Goal: Find specific page/section: Find specific page/section

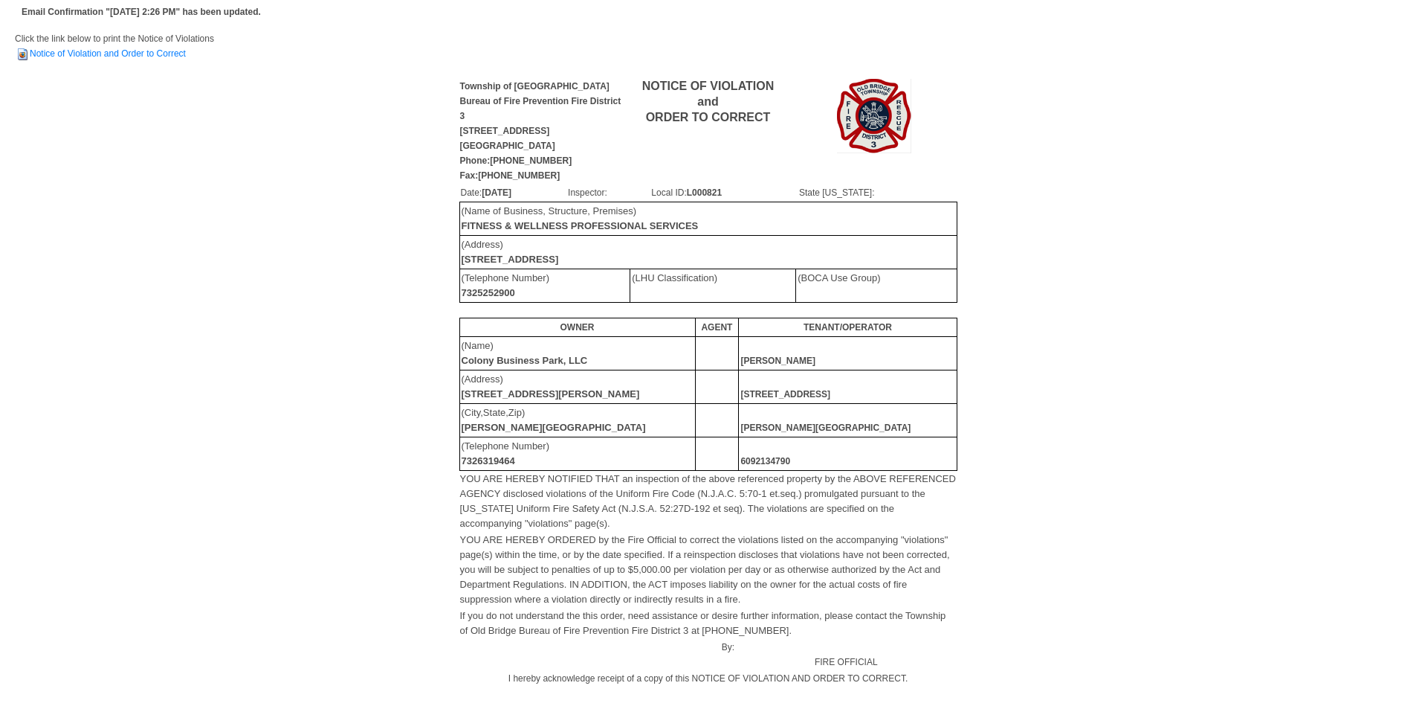
click at [841, 355] on td "[PERSON_NAME]" at bounding box center [848, 352] width 218 height 33
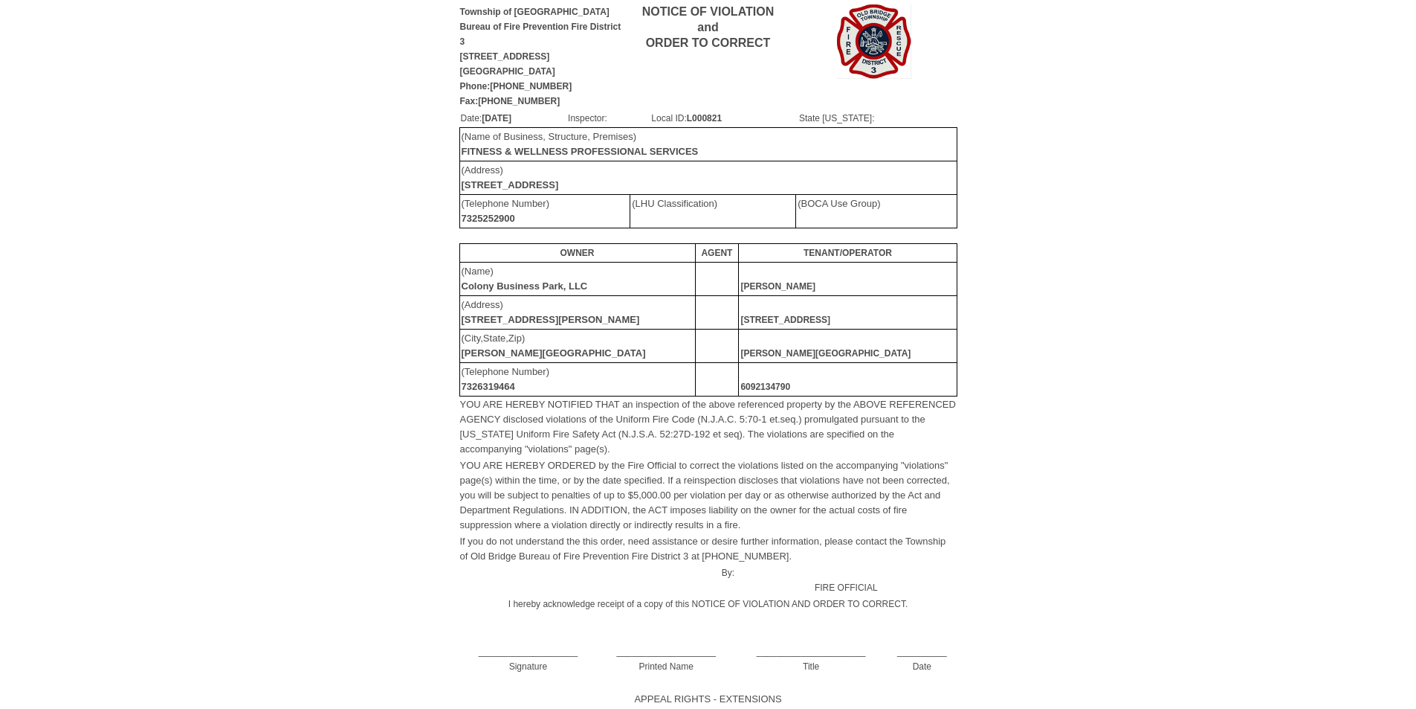
scroll to position [149, 0]
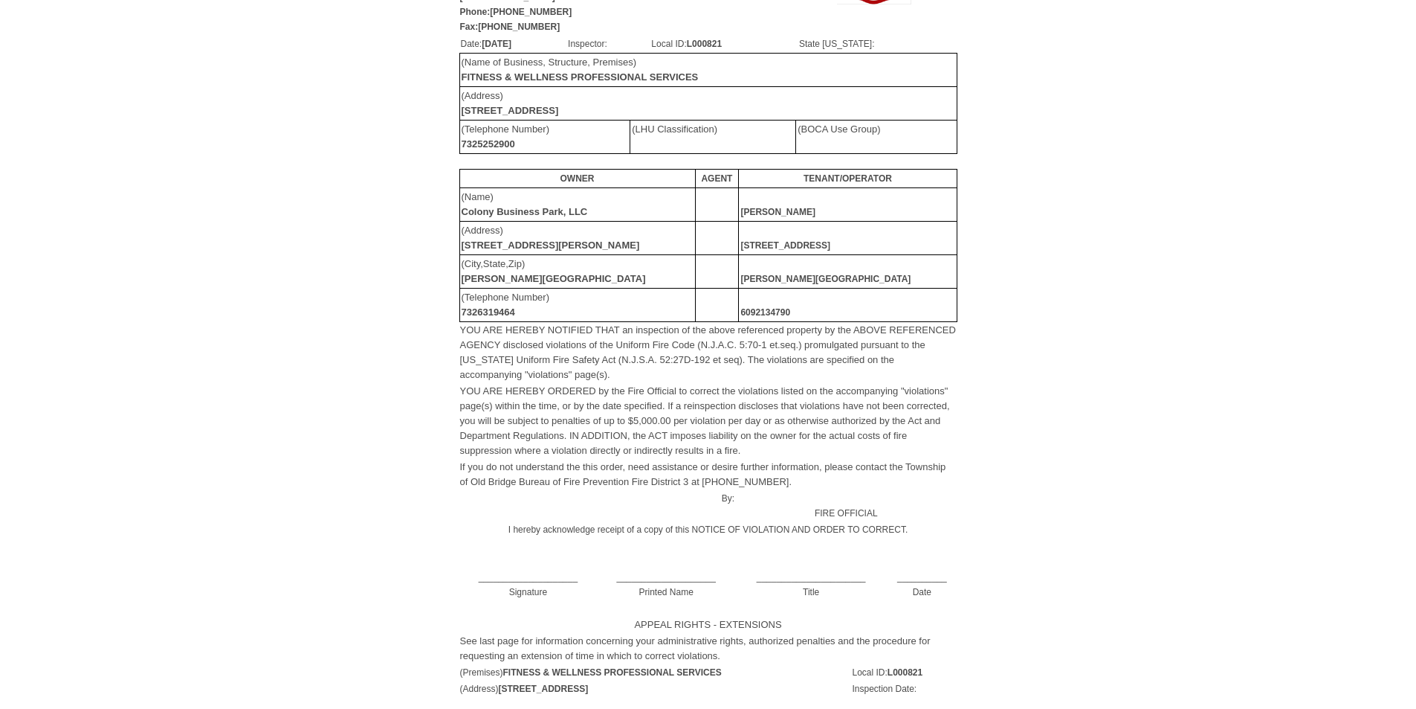
drag, startPoint x: 497, startPoint y: 564, endPoint x: 473, endPoint y: 581, distance: 30.3
click at [474, 581] on td "____________________ Signature" at bounding box center [528, 577] width 138 height 46
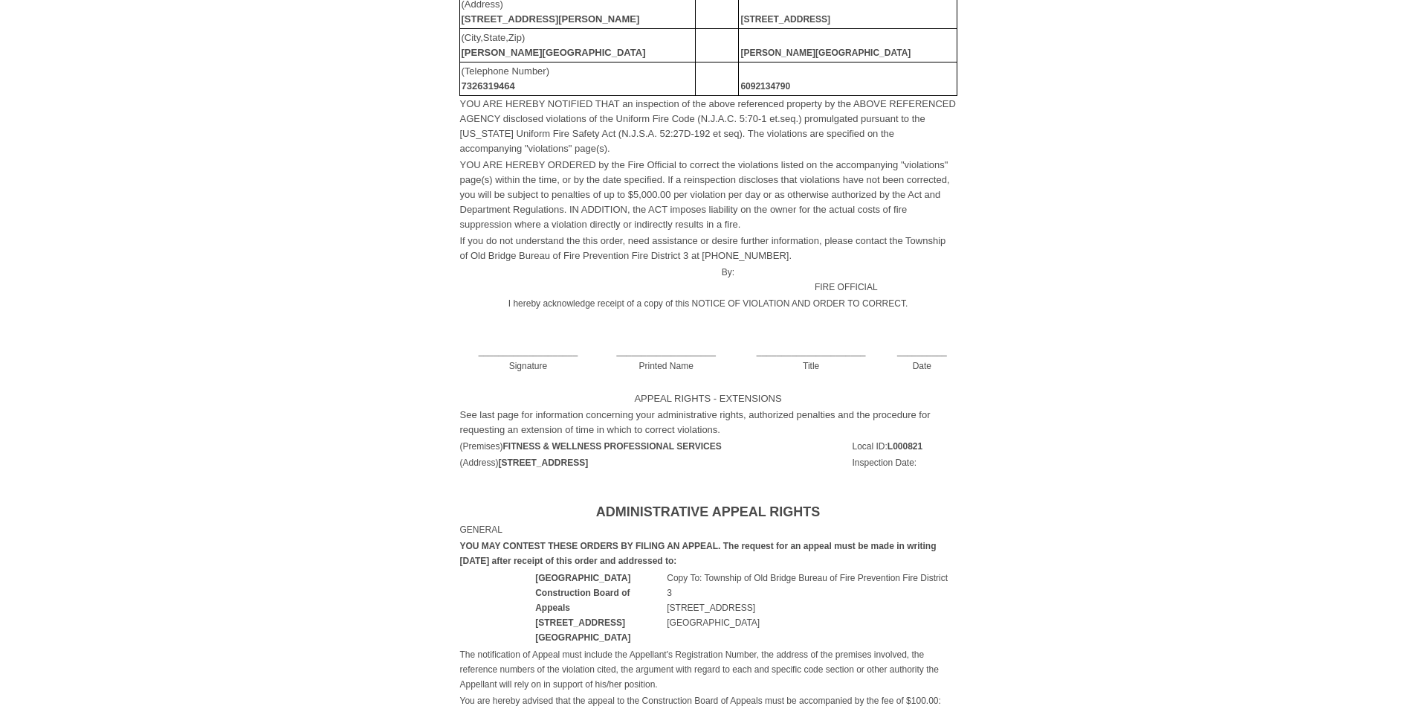
scroll to position [158, 0]
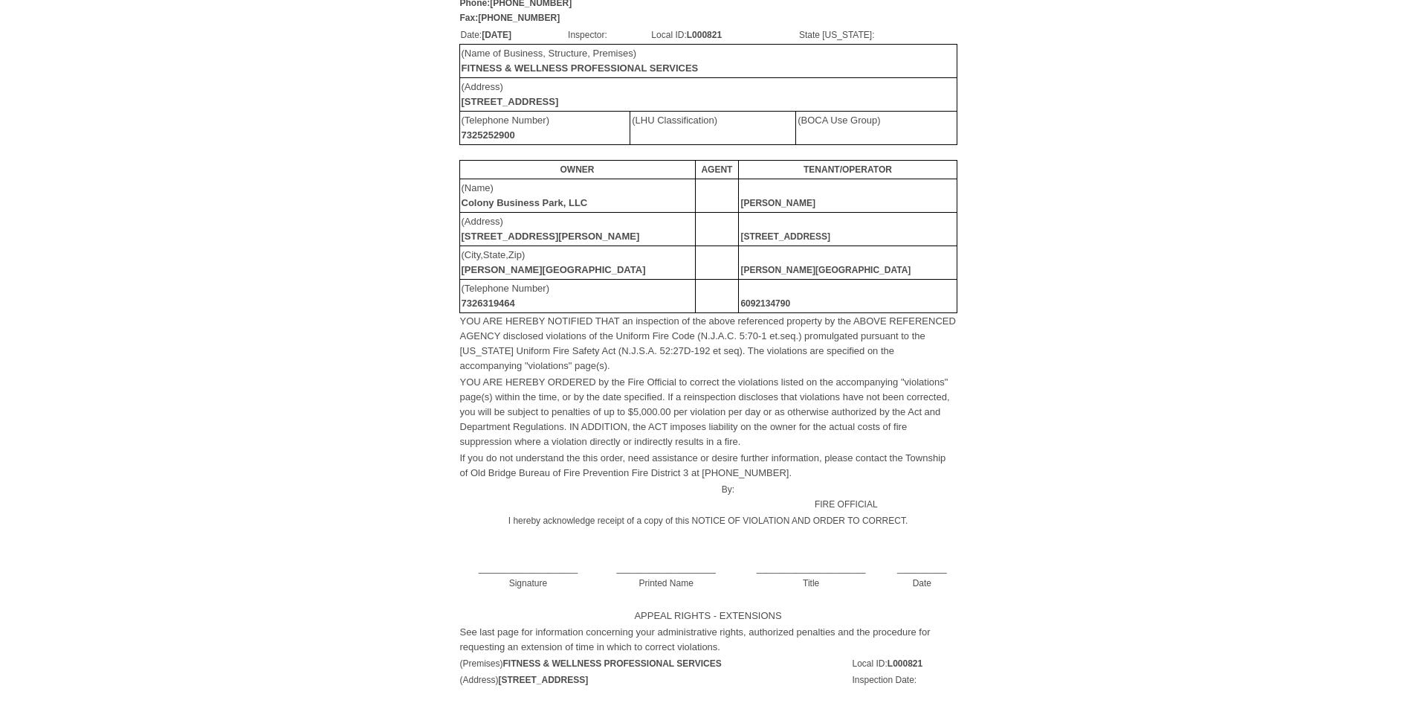
click at [529, 557] on td "____________________ Signature" at bounding box center [528, 568] width 138 height 46
click at [520, 556] on td "____________________ Signature" at bounding box center [528, 568] width 138 height 46
drag, startPoint x: 472, startPoint y: 547, endPoint x: 583, endPoint y: 565, distance: 112.2
click at [583, 564] on td "____________________ Signature" at bounding box center [528, 568] width 138 height 46
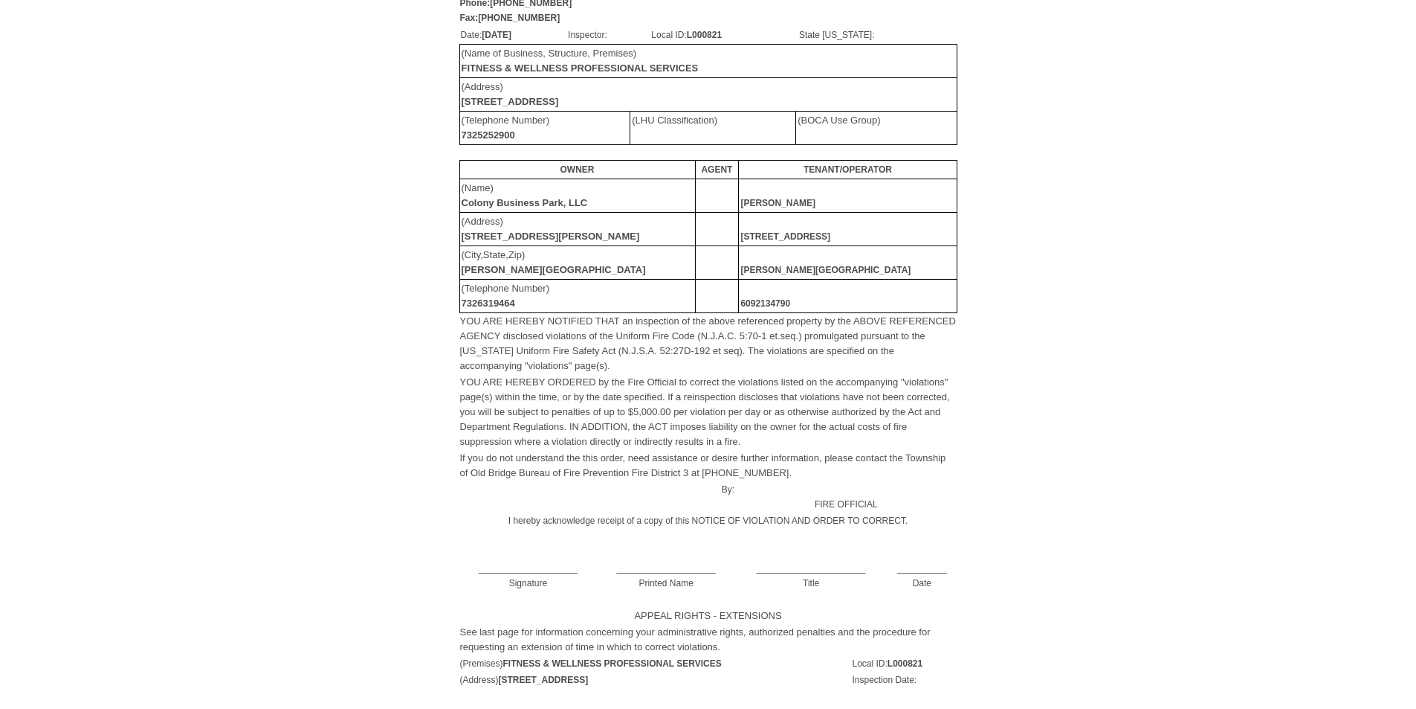
drag, startPoint x: 520, startPoint y: 559, endPoint x: 399, endPoint y: 494, distance: 138.4
click at [399, 494] on div "Township of Old Bridge Bureau of Fire Prevention Fire District 3 [STREET_ADDRES…" at bounding box center [708, 287] width 1387 height 736
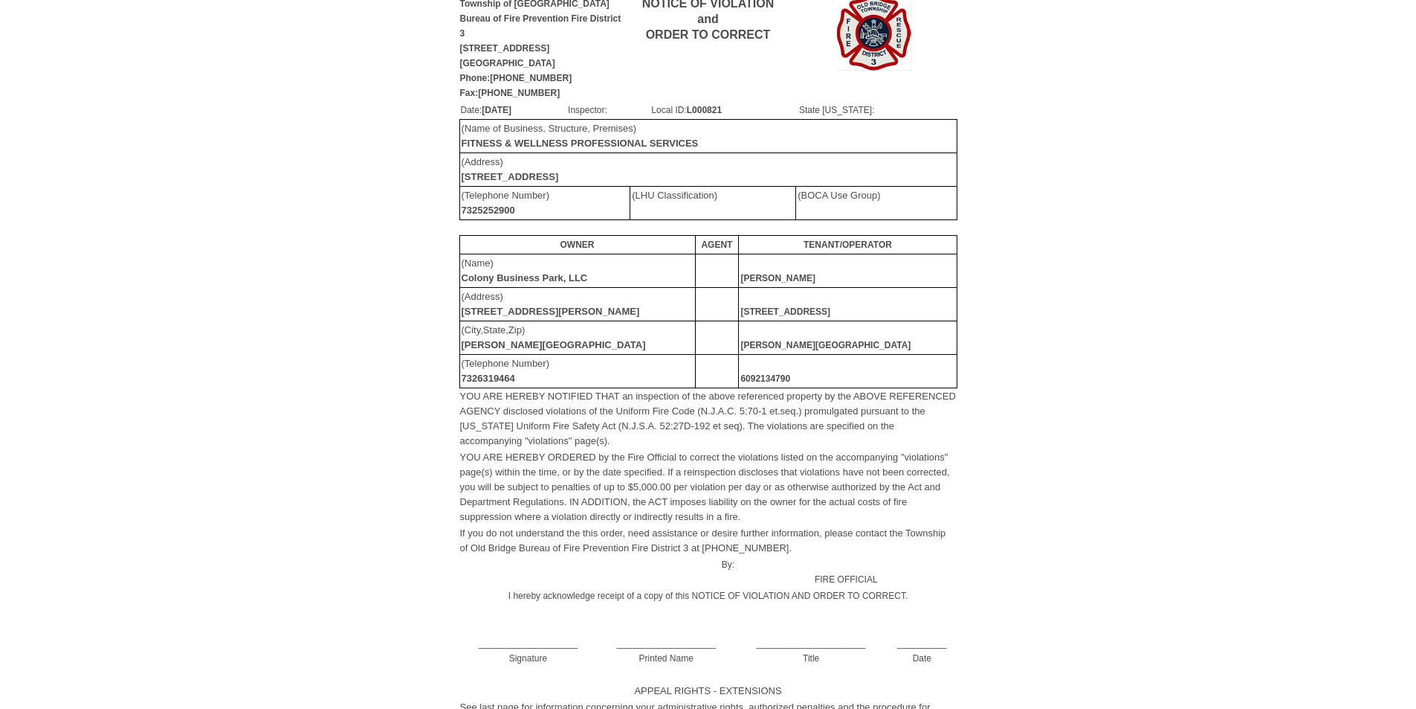
scroll to position [0, 0]
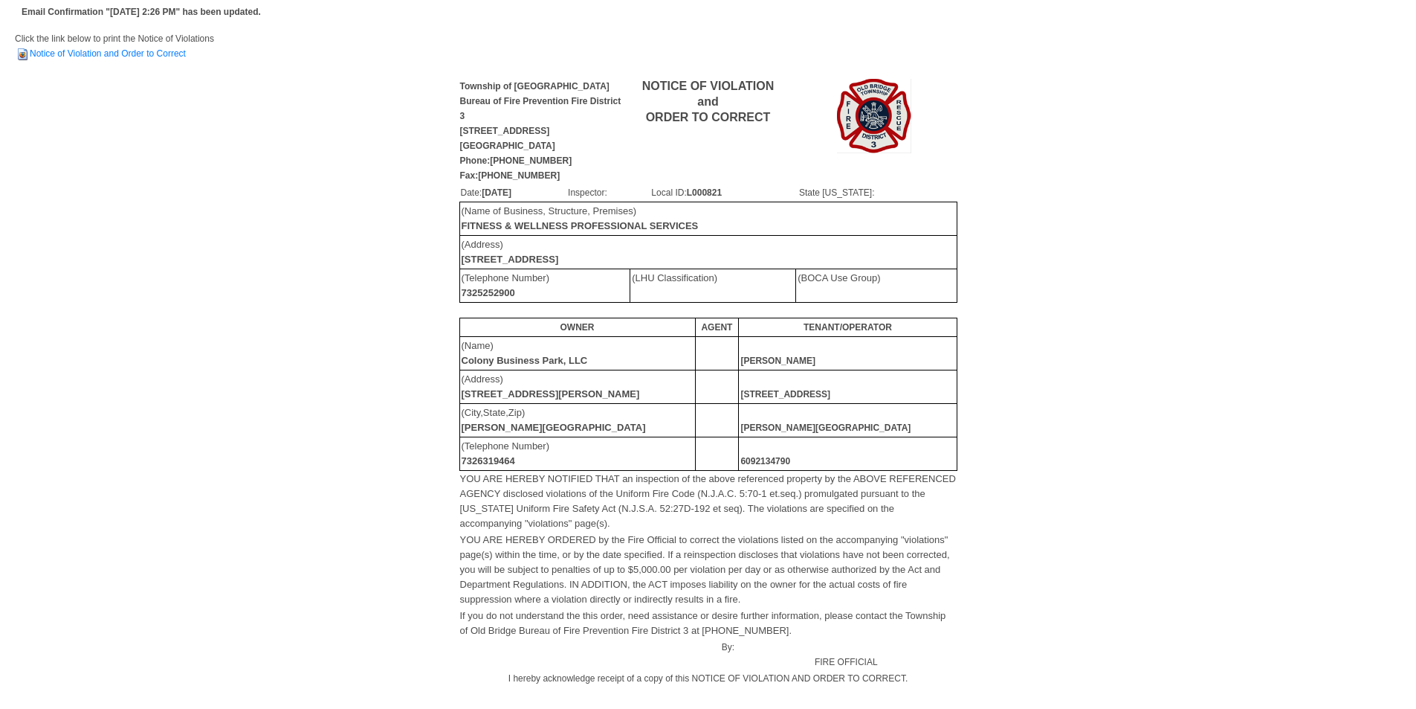
click at [674, 293] on td "(LHU Classification)" at bounding box center [713, 284] width 166 height 33
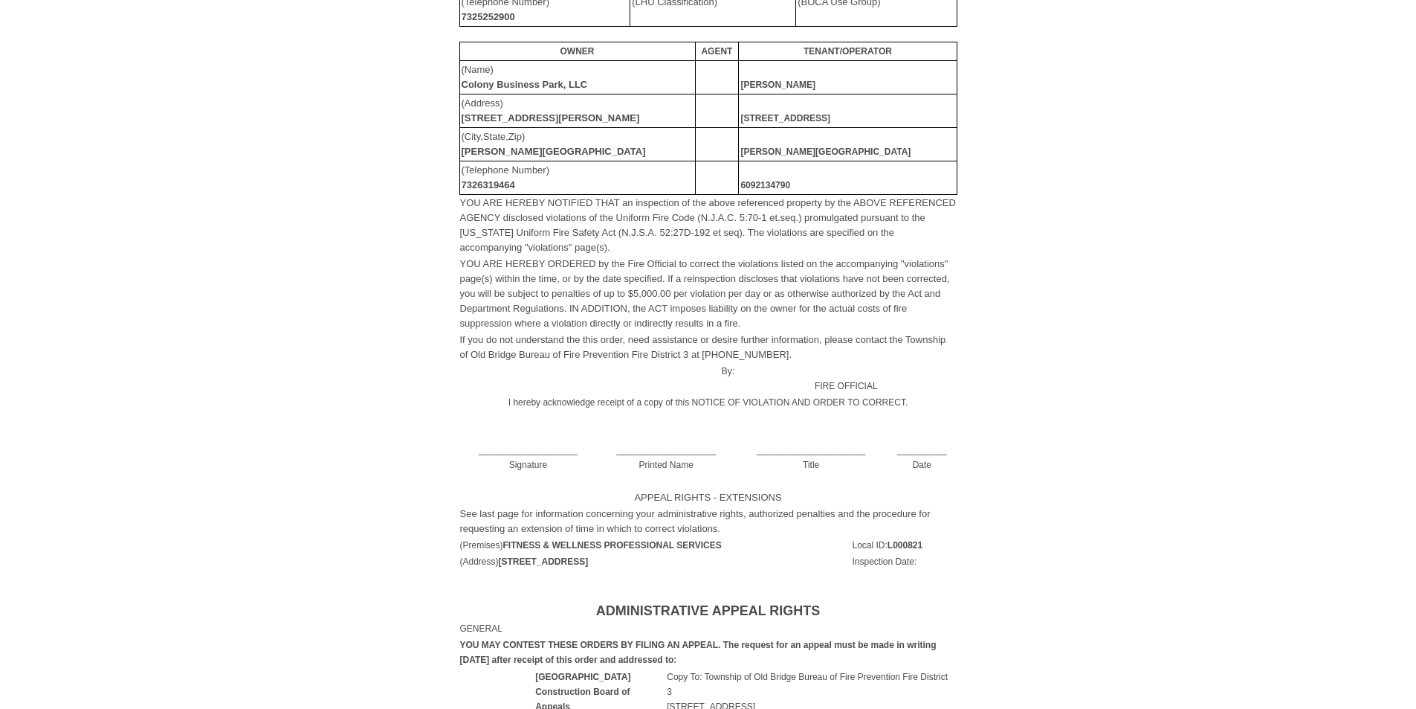
scroll to position [297, 0]
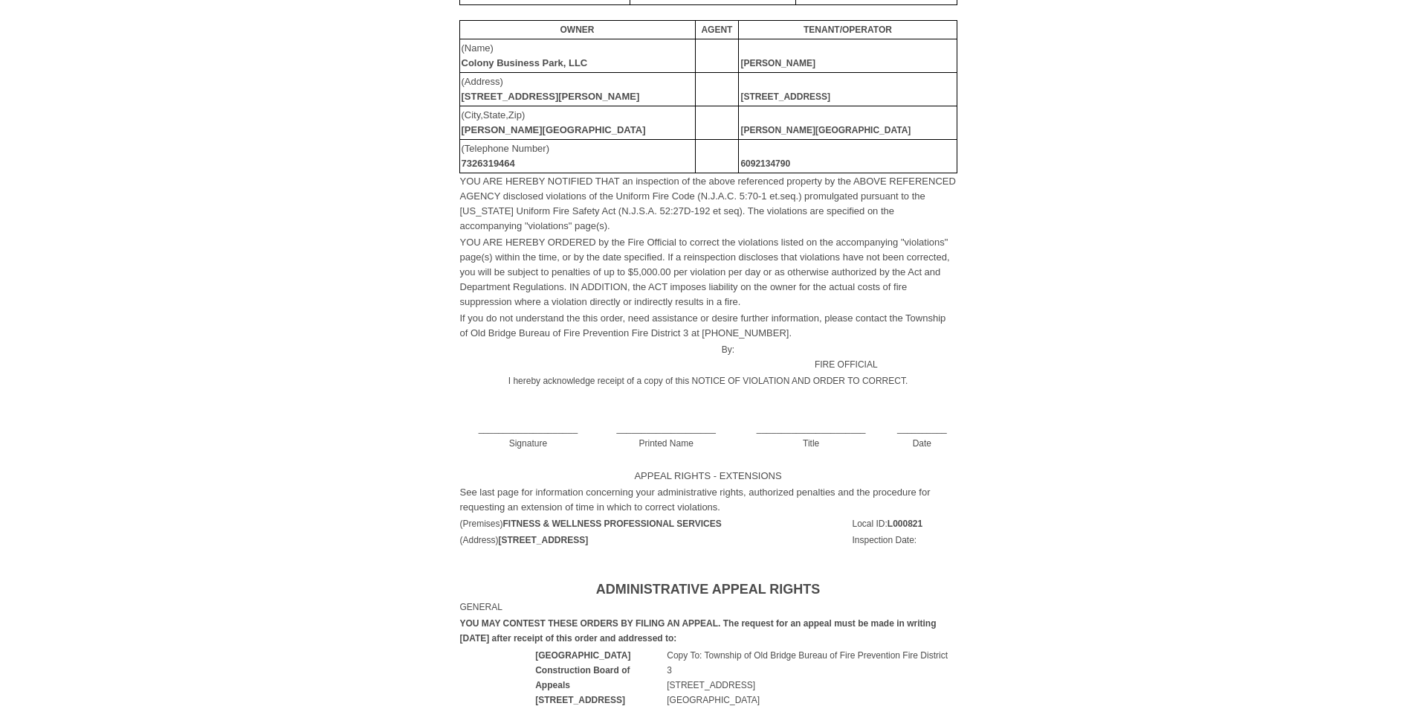
click at [673, 425] on td "____________________ Printed Name" at bounding box center [666, 428] width 138 height 46
drag, startPoint x: 633, startPoint y: 410, endPoint x: 725, endPoint y: 431, distance: 94.7
click at [723, 431] on td "____________________ Printed Name" at bounding box center [666, 428] width 138 height 46
